Goal: Communication & Community: Answer question/provide support

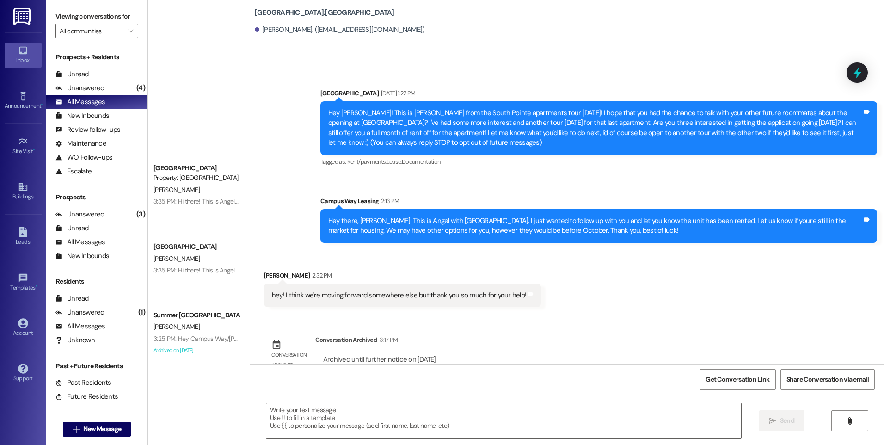
scroll to position [18, 0]
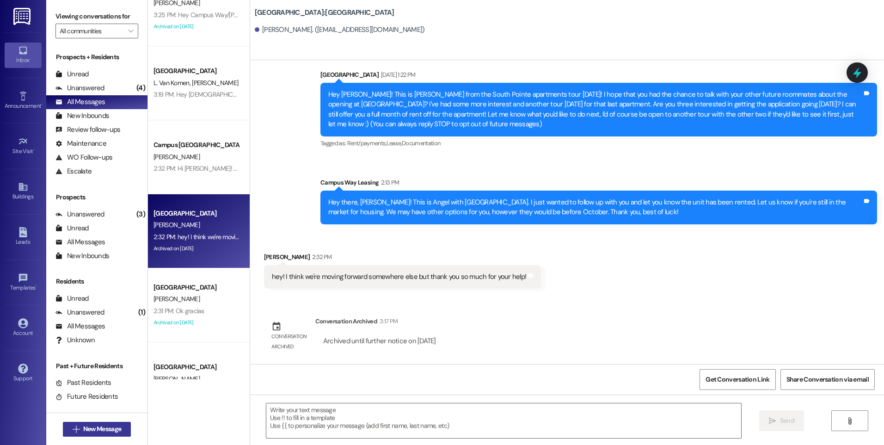
click at [111, 429] on span "New Message" at bounding box center [102, 429] width 38 height 10
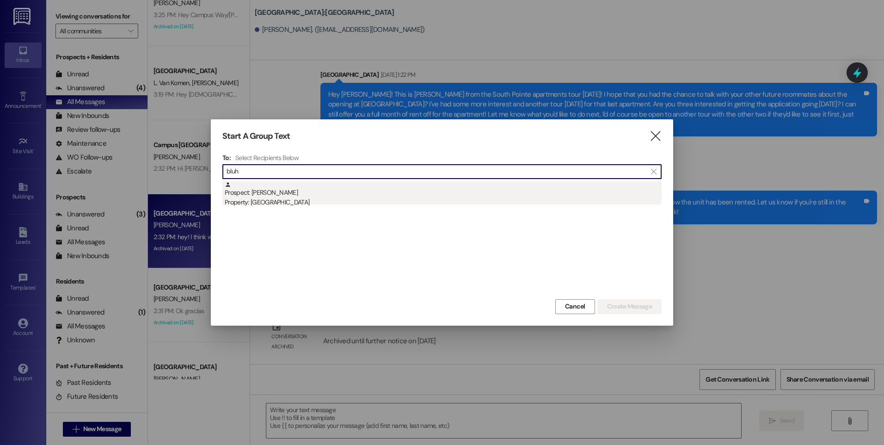
type input "bluh"
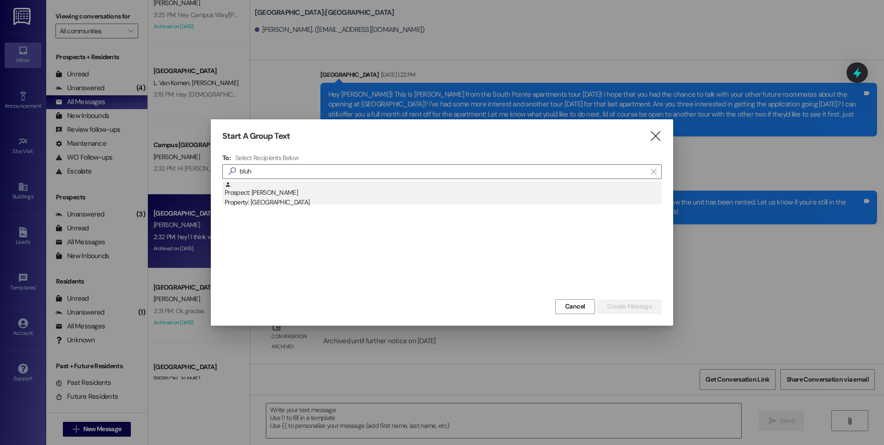
click at [312, 194] on div "Prospect: [PERSON_NAME] Property: [GEOGRAPHIC_DATA]" at bounding box center [443, 194] width 437 height 26
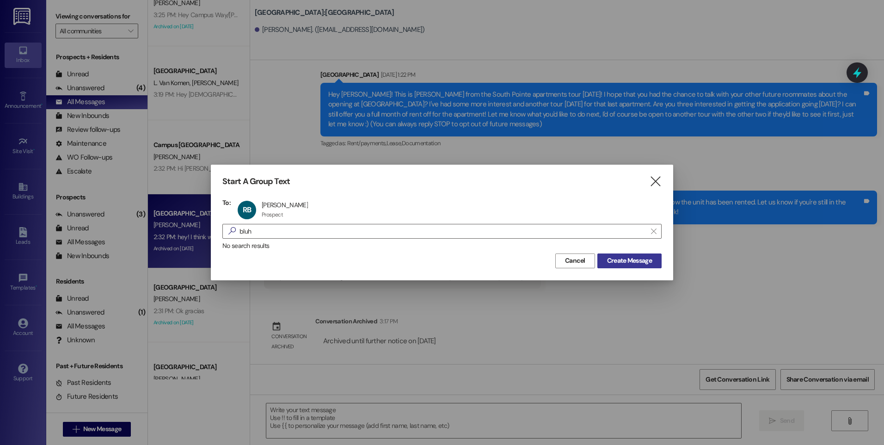
click at [607, 260] on span "Create Message" at bounding box center [629, 261] width 45 height 10
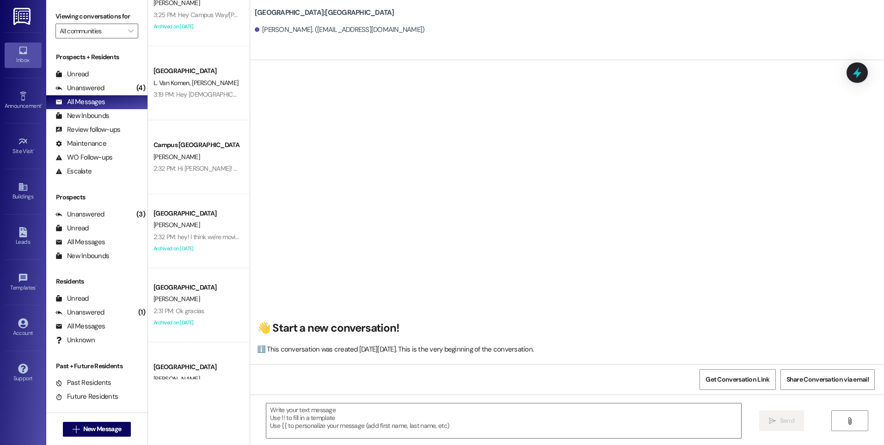
scroll to position [0, 0]
click at [73, 91] on div "Unanswered" at bounding box center [79, 88] width 49 height 10
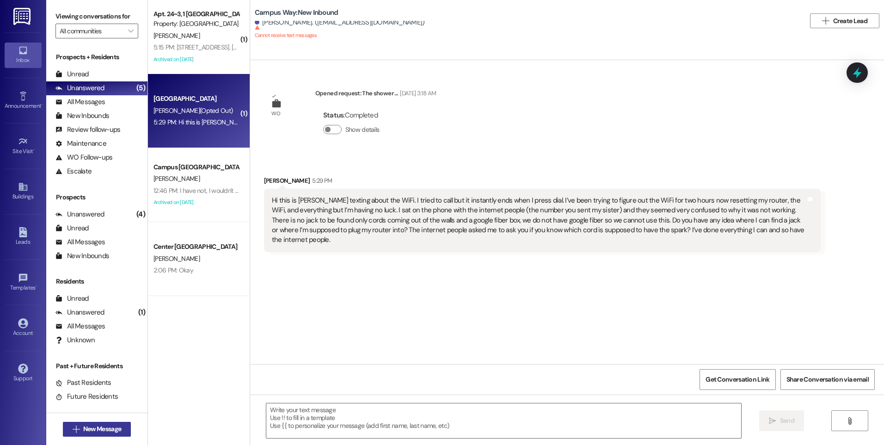
click at [101, 436] on button " New Message" at bounding box center [97, 429] width 68 height 15
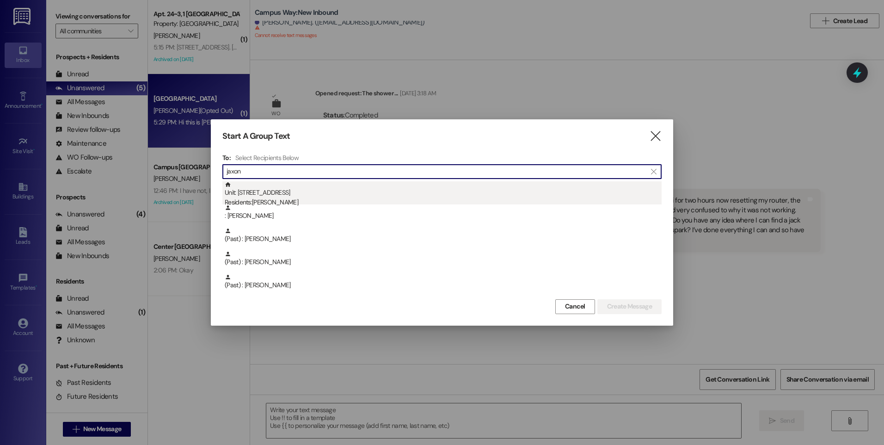
type input "jaxon"
click at [293, 202] on div "Residents: [PERSON_NAME]" at bounding box center [443, 202] width 437 height 10
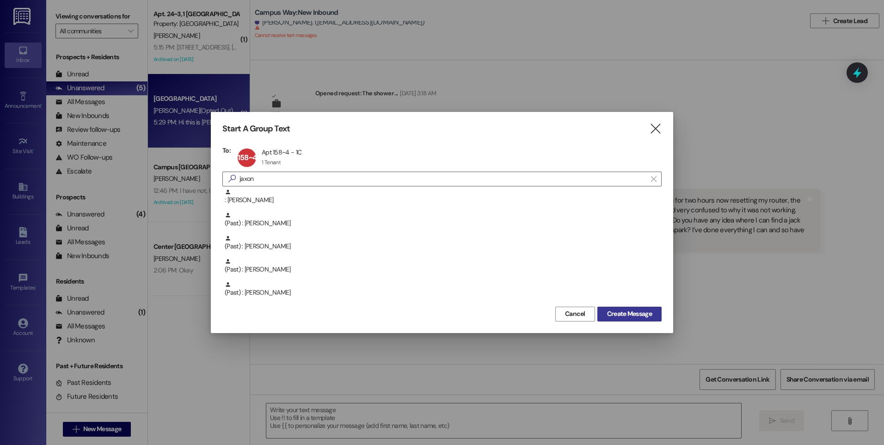
click at [628, 315] on span "Create Message" at bounding box center [629, 314] width 45 height 10
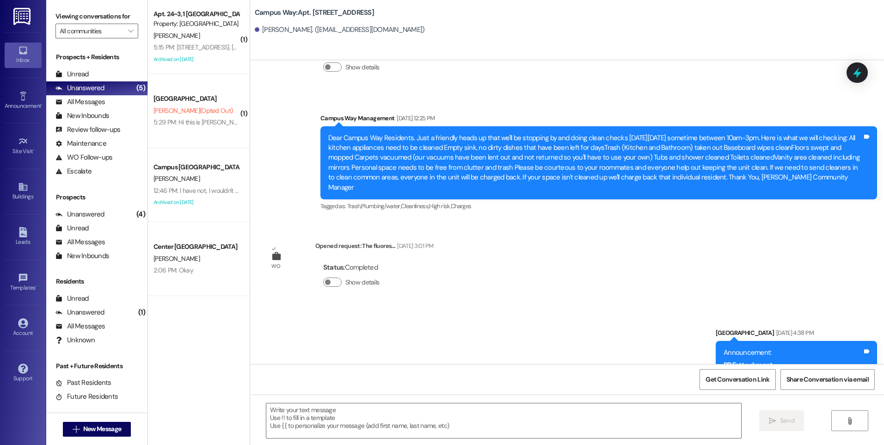
scroll to position [4437, 0]
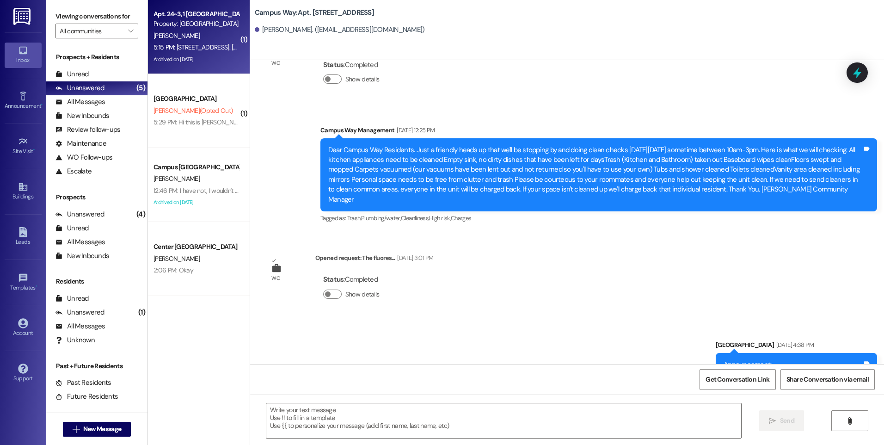
click at [226, 54] on div "Archived on [DATE]" at bounding box center [196, 60] width 87 height 12
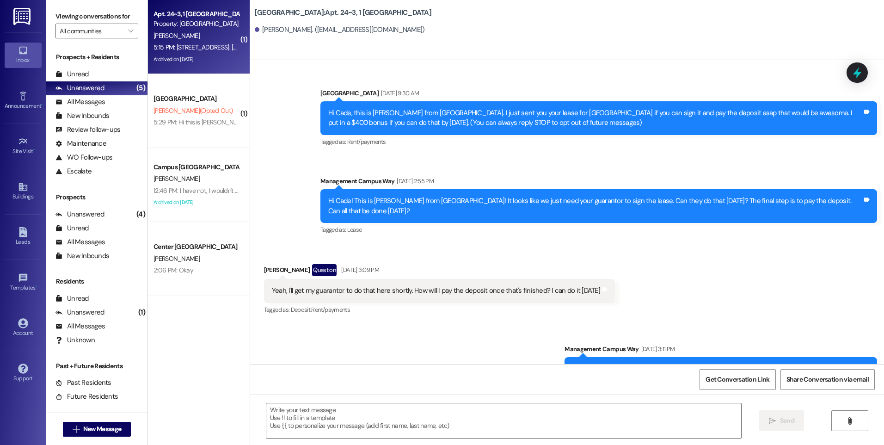
scroll to position [15078, 0]
